Goal: Task Accomplishment & Management: Manage account settings

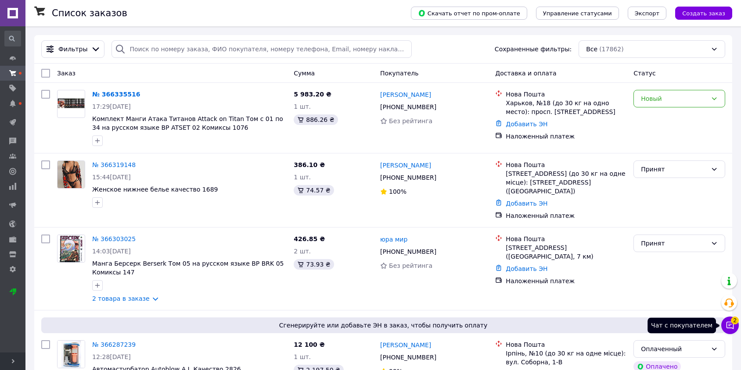
click at [730, 328] on icon at bounding box center [729, 325] width 7 height 7
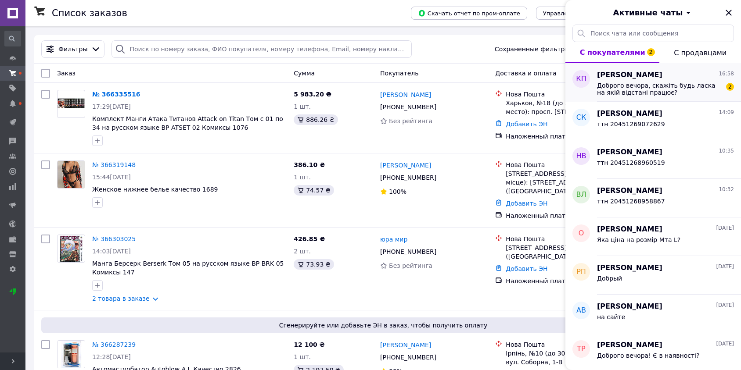
click at [644, 93] on span "Доброго вечора, скажіть будь ласка на якій відстані працює?" at bounding box center [659, 89] width 125 height 14
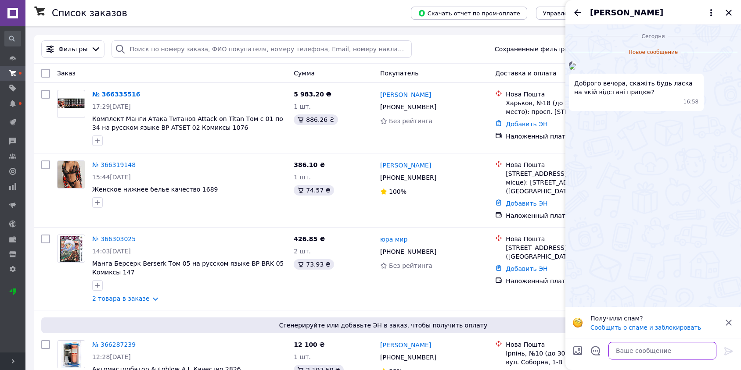
click at [628, 349] on textarea at bounding box center [662, 351] width 108 height 18
type textarea "до 12 м"
click at [719, 349] on div "до 12 м до 12 м" at bounding box center [653, 351] width 133 height 25
click at [729, 348] on icon at bounding box center [728, 351] width 11 height 11
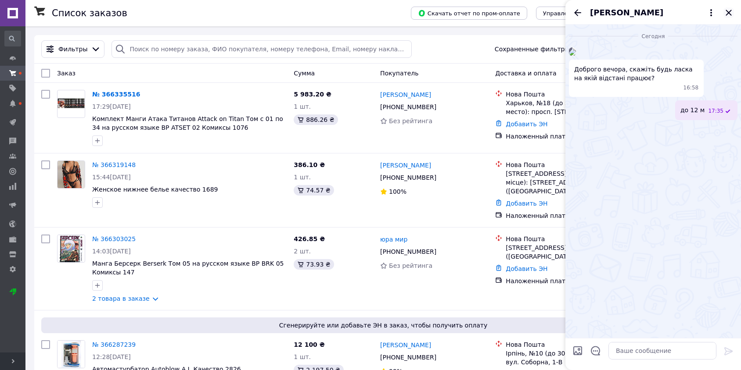
click at [731, 9] on icon "Закрыть" at bounding box center [728, 12] width 11 height 11
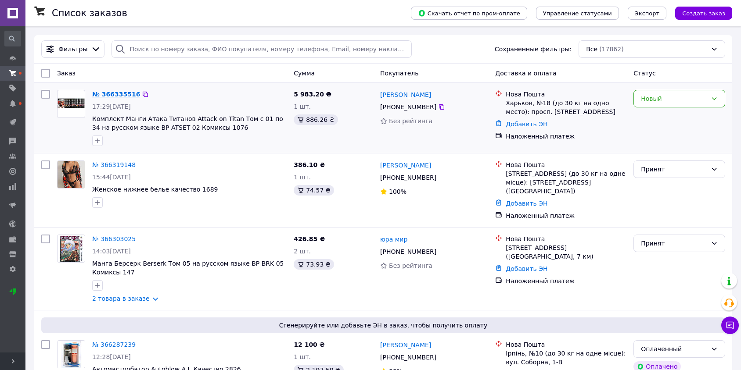
click at [117, 92] on link "№ 366335516" at bounding box center [116, 94] width 48 height 7
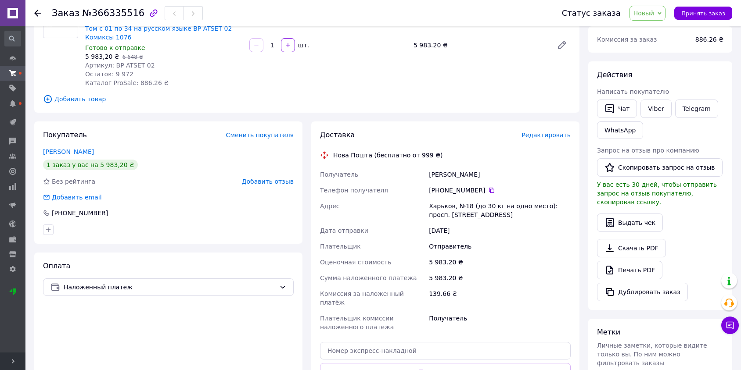
scroll to position [97, 0]
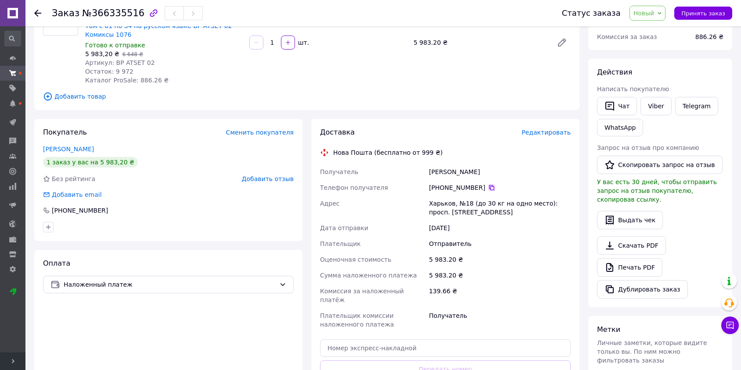
click at [488, 184] on icon at bounding box center [491, 187] width 7 height 7
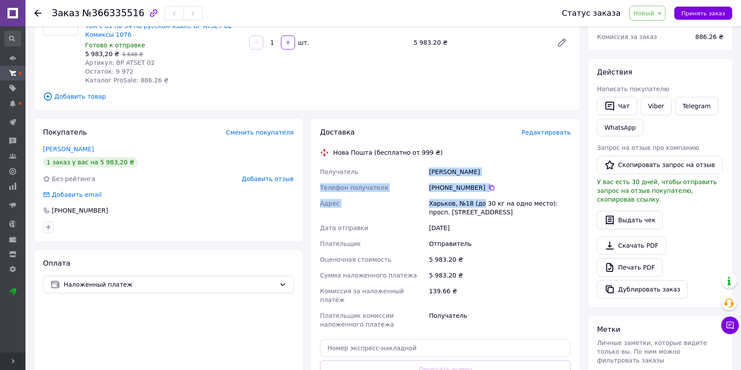
drag, startPoint x: 421, startPoint y: 161, endPoint x: 477, endPoint y: 197, distance: 67.3
click at [477, 197] on div "Получатель Нечволод Ирина Телефон получателя +380 68 668 07 24   Адрес Харьков,…" at bounding box center [445, 248] width 254 height 168
copy div "Получатель Нечволод Ирина Телефон получателя +380 68 668 07 24   Адрес Харьков,…"
click at [509, 167] on div "Нечволод Ирина" at bounding box center [499, 172] width 145 height 16
click at [488, 184] on icon at bounding box center [491, 187] width 7 height 7
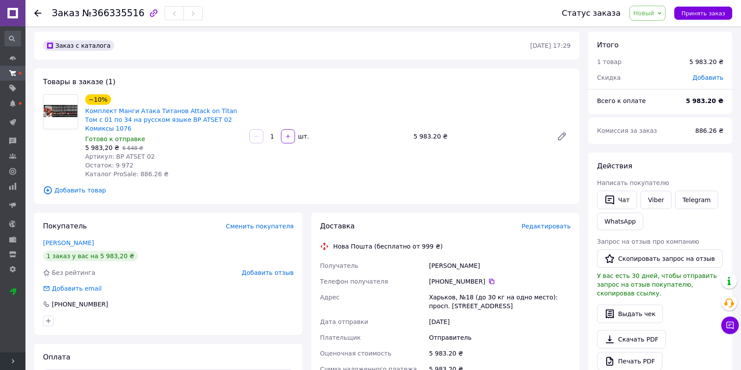
scroll to position [0, 0]
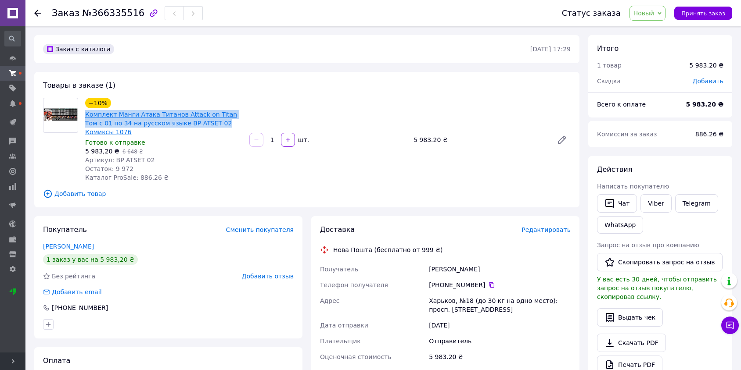
drag, startPoint x: 84, startPoint y: 113, endPoint x: 186, endPoint y: 125, distance: 102.9
click at [186, 125] on div "Комплект Манги Атака Титанов Attack on Titan Том с 01 по 34 на русском языке BP…" at bounding box center [163, 123] width 159 height 28
copy link "Комплект Манги Атака Титанов Attack on Titan Том с 01 по 34 на русском языке BP…"
click at [643, 12] on span "Новый" at bounding box center [643, 13] width 21 height 7
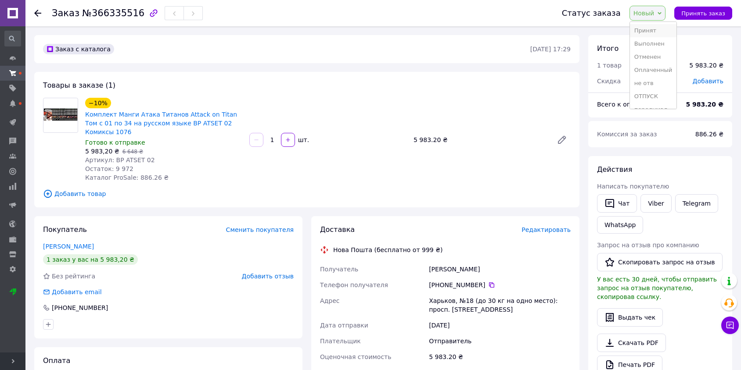
click at [642, 31] on li "Принят" at bounding box center [653, 30] width 47 height 13
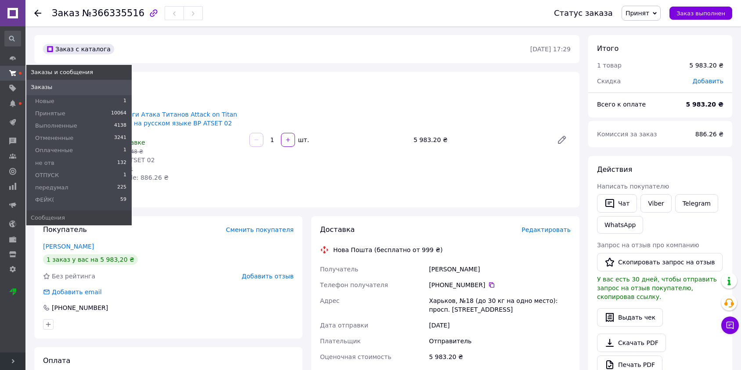
click at [20, 74] on span at bounding box center [20, 73] width 3 height 3
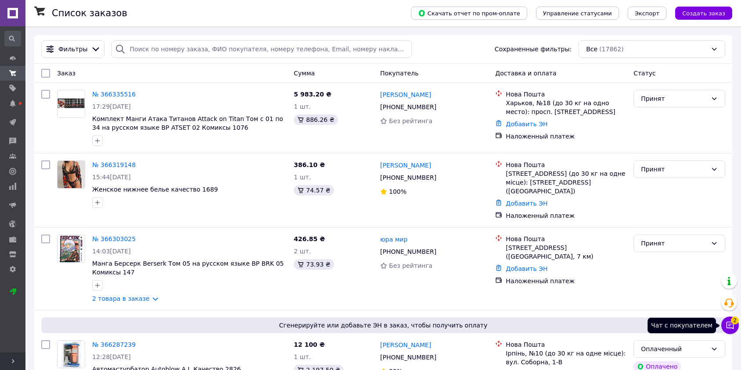
click at [727, 326] on icon at bounding box center [729, 325] width 7 height 7
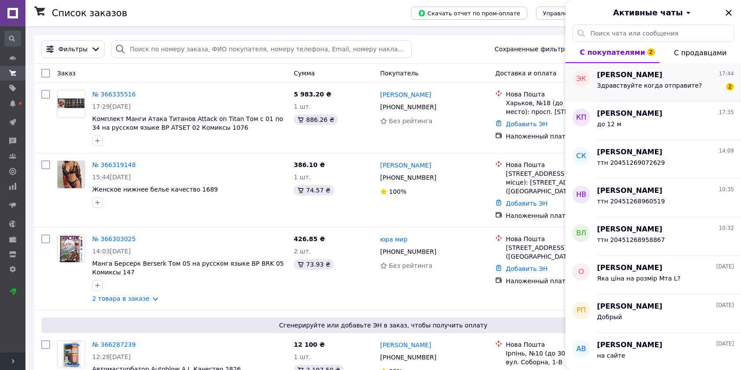
click at [606, 88] on span "Здравствуйте когда отправите?" at bounding box center [649, 85] width 105 height 7
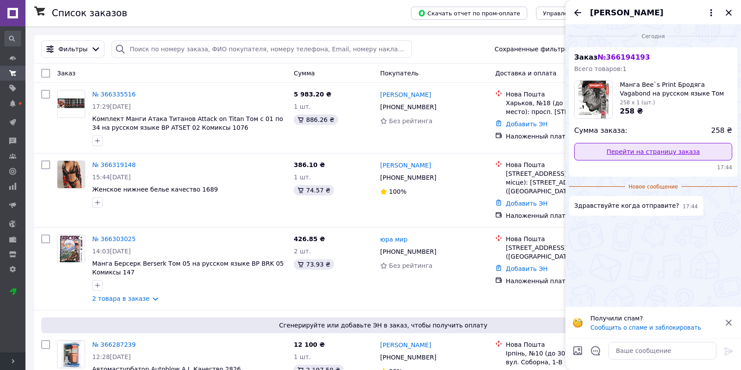
click at [635, 154] on link "Перейти на страницу заказа" at bounding box center [653, 152] width 158 height 18
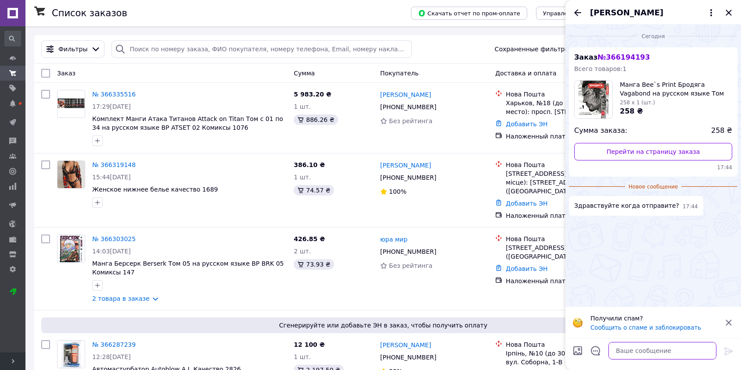
click at [626, 355] on textarea at bounding box center [662, 351] width 108 height 18
type textarea "завтра"
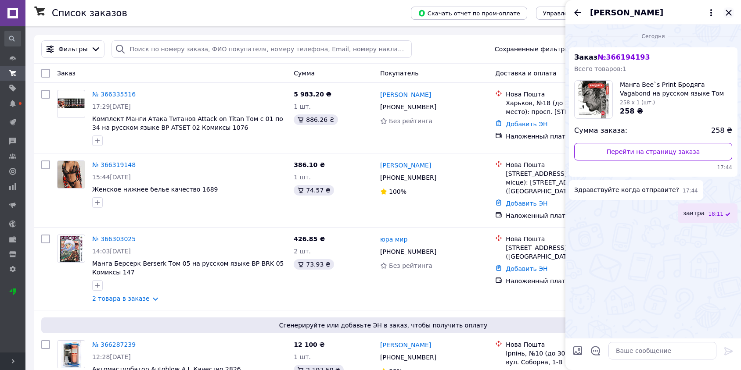
click at [727, 11] on icon "Закрыть" at bounding box center [728, 12] width 11 height 11
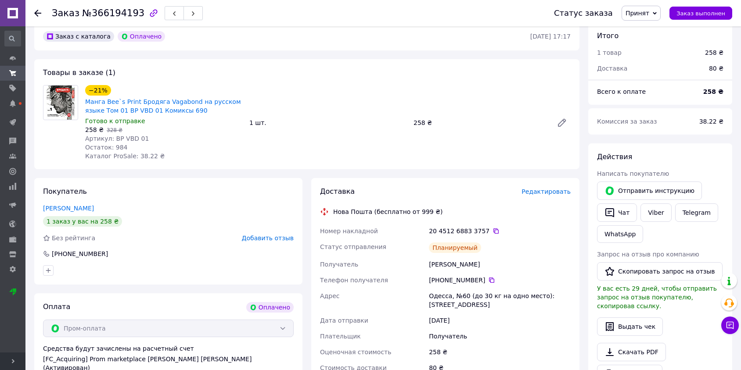
scroll to position [244, 0]
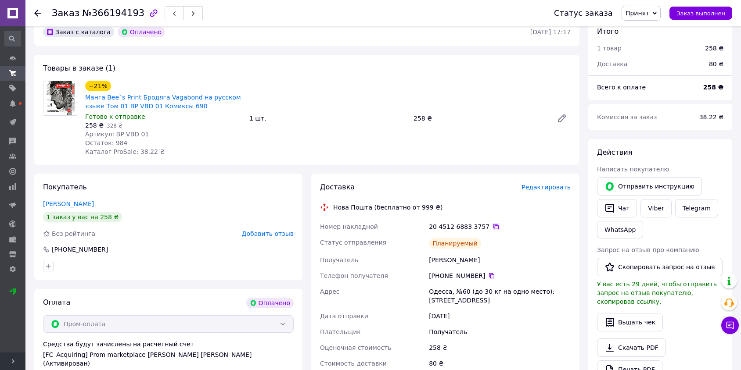
click at [493, 224] on icon at bounding box center [495, 226] width 5 height 5
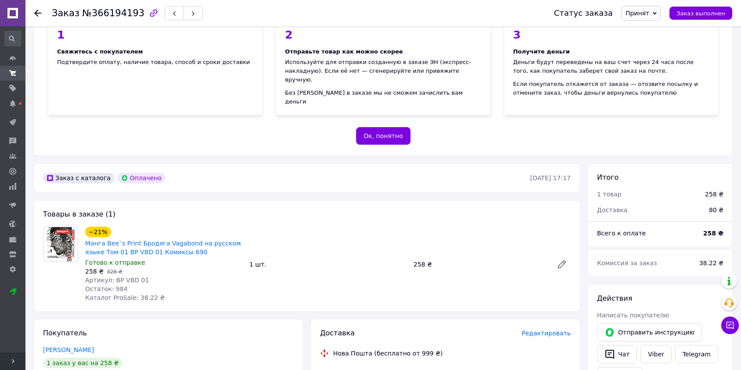
scroll to position [146, 0]
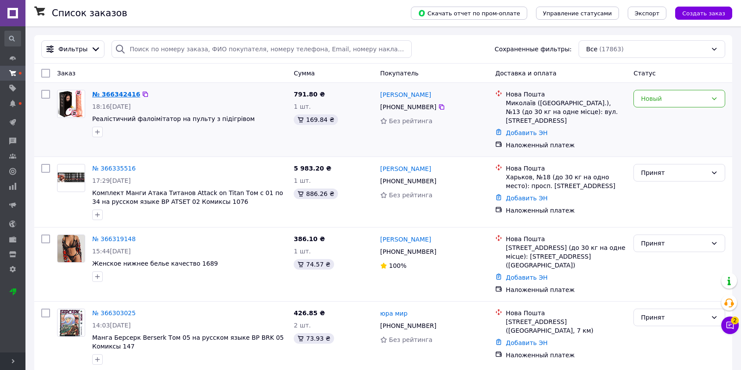
click at [123, 96] on link "№ 366342416" at bounding box center [116, 94] width 48 height 7
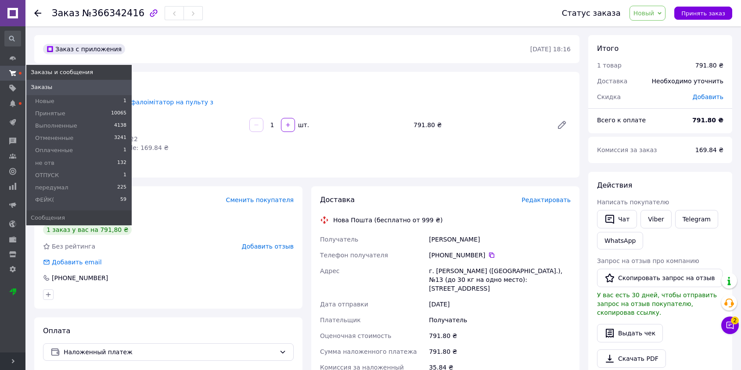
click at [11, 72] on use at bounding box center [12, 73] width 7 height 6
